Goal: Ask a question: Seek information or help from site administrators or community

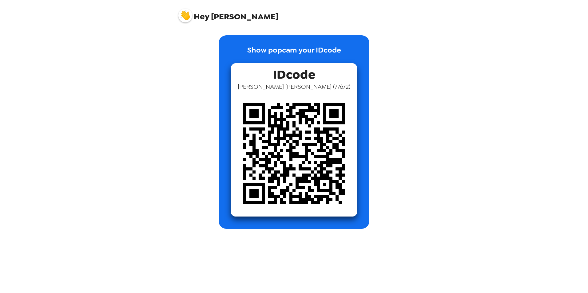
click at [194, 183] on div "Show popcam your IDcode IDcode Yasmine ONeal ( 77672 )" at bounding box center [294, 132] width 234 height 194
drag, startPoint x: 204, startPoint y: 18, endPoint x: 186, endPoint y: 19, distance: 17.9
click at [186, 19] on span "Hey Yasmine" at bounding box center [228, 13] width 100 height 15
click at [186, 19] on img at bounding box center [185, 16] width 14 height 14
click at [271, 98] on img at bounding box center [294, 154] width 126 height 126
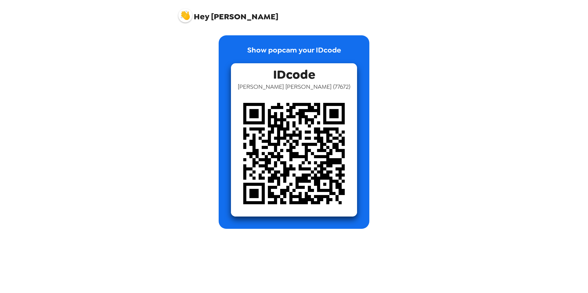
click at [284, 126] on img at bounding box center [294, 154] width 126 height 126
drag, startPoint x: 284, startPoint y: 126, endPoint x: 269, endPoint y: 61, distance: 65.9
click at [269, 61] on div "Show popcam your IDcode IDcode Yasmine ONeal ( 77672 )" at bounding box center [294, 132] width 151 height 194
click at [260, 53] on p "Show popcam your IDcode" at bounding box center [294, 54] width 94 height 19
click at [188, 12] on img at bounding box center [185, 16] width 14 height 14
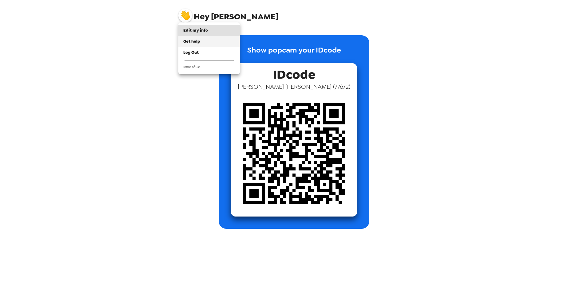
click at [202, 38] on div "Get help" at bounding box center [209, 41] width 52 height 6
